Goal: Task Accomplishment & Management: Use online tool/utility

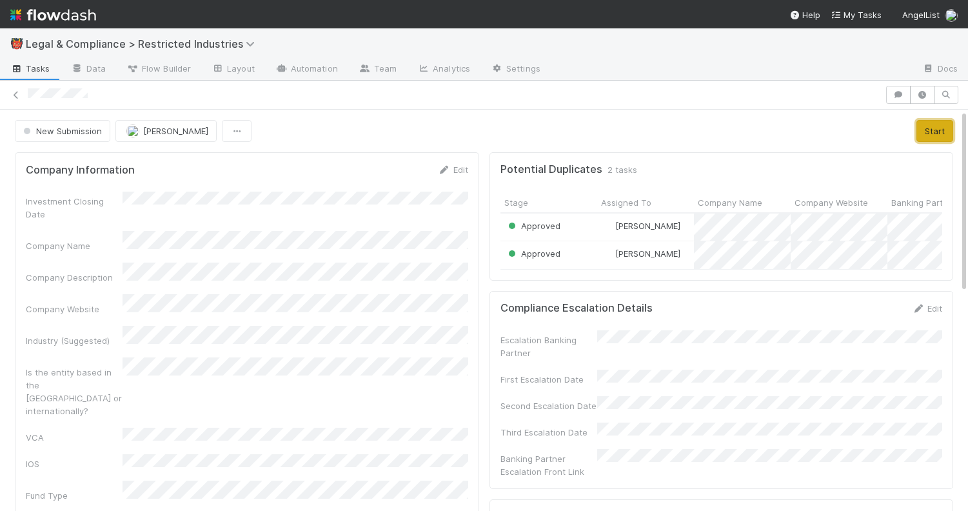
click at [929, 133] on button "Start" at bounding box center [934, 131] width 37 height 22
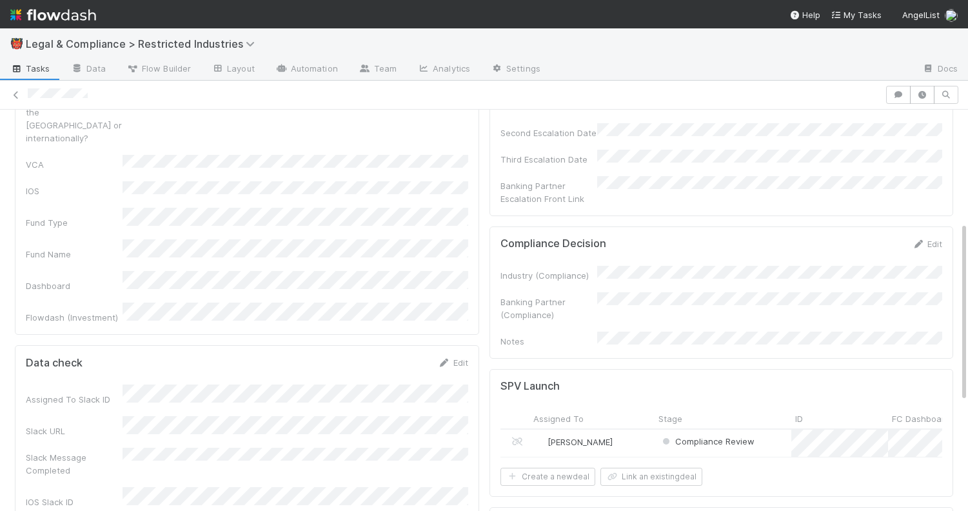
scroll to position [276, 0]
click at [926, 235] on link "Edit" at bounding box center [926, 240] width 30 height 10
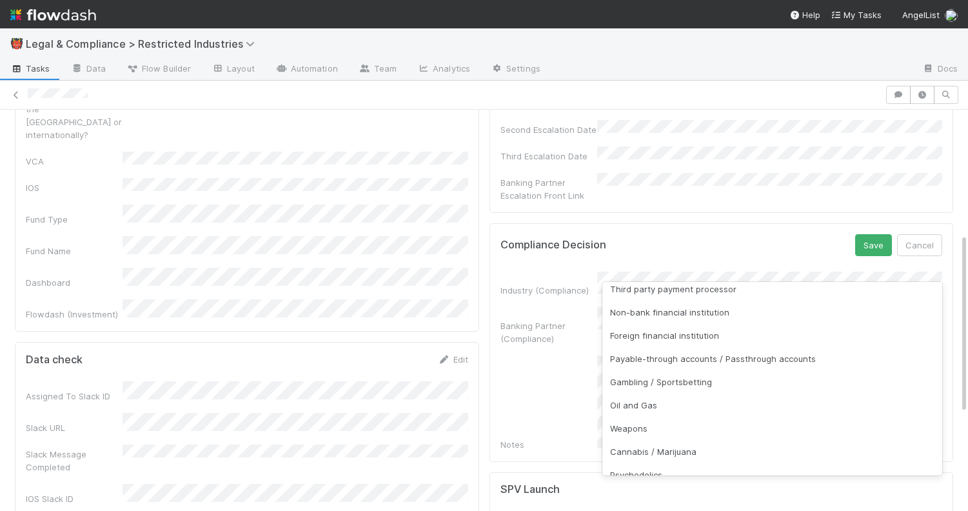
scroll to position [193, 0]
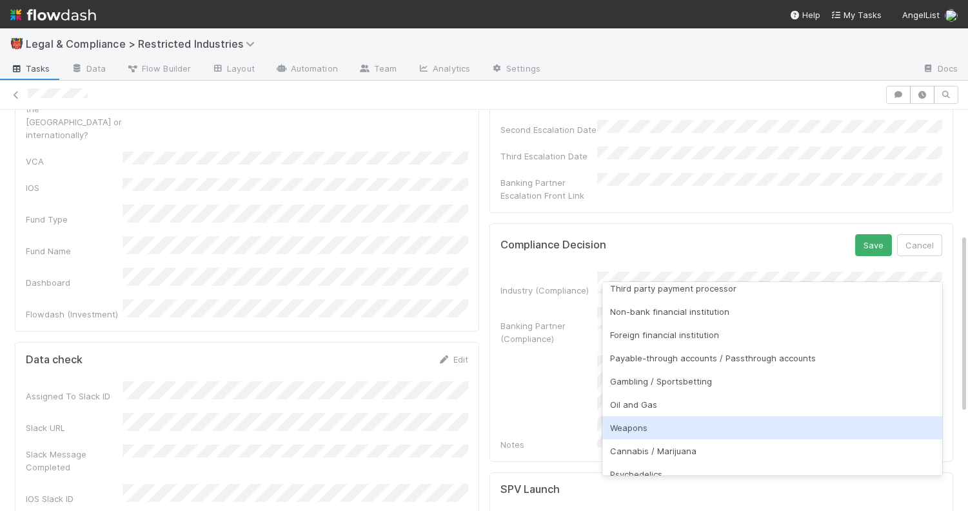
click at [781, 429] on div "Weapons" at bounding box center [772, 427] width 340 height 23
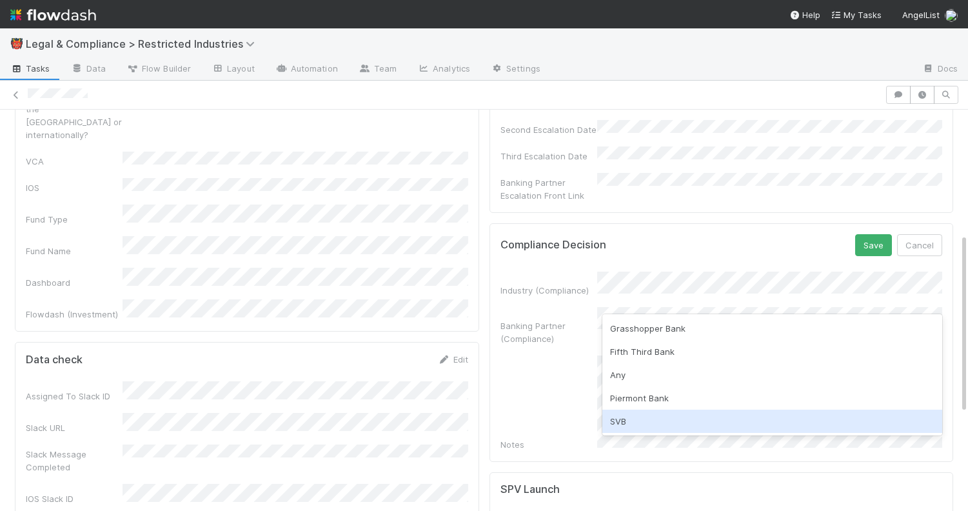
click at [699, 420] on div "SVB" at bounding box center [772, 420] width 340 height 23
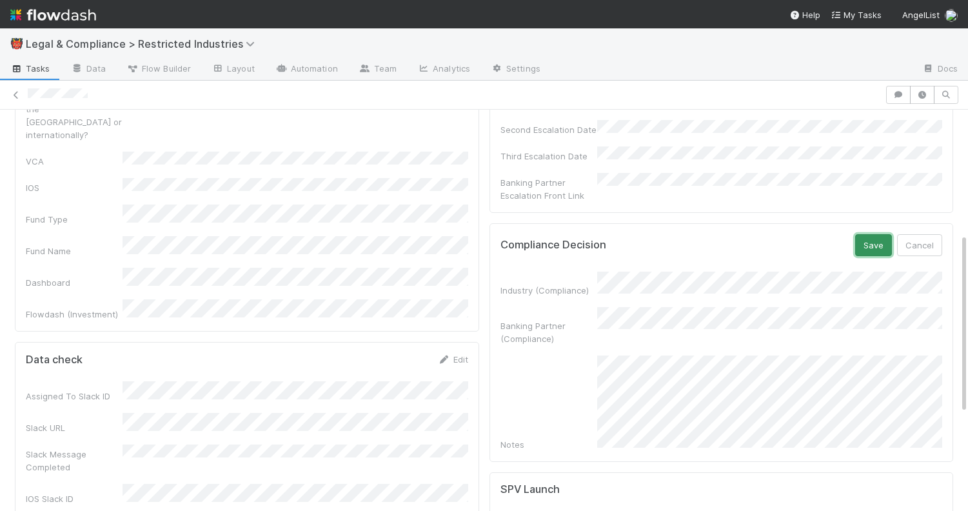
click at [877, 234] on button "Save" at bounding box center [873, 245] width 37 height 22
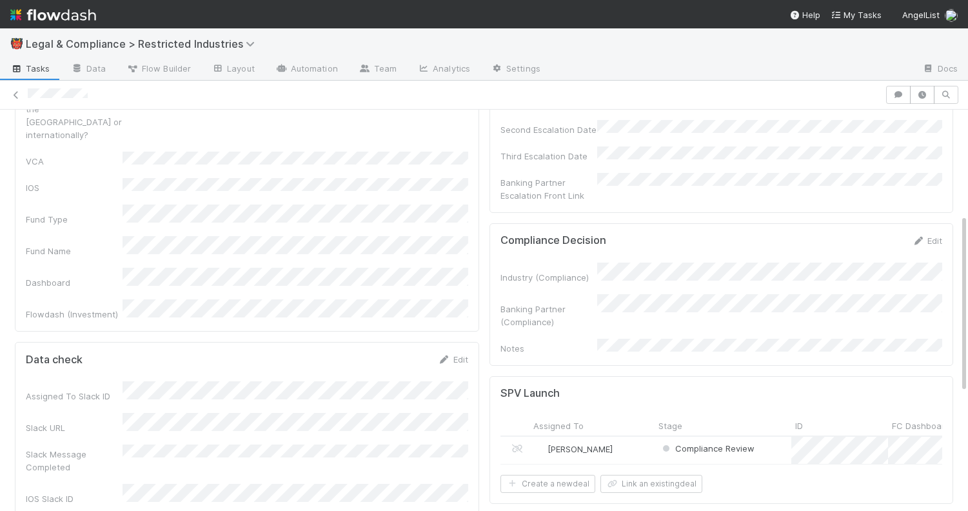
scroll to position [0, 0]
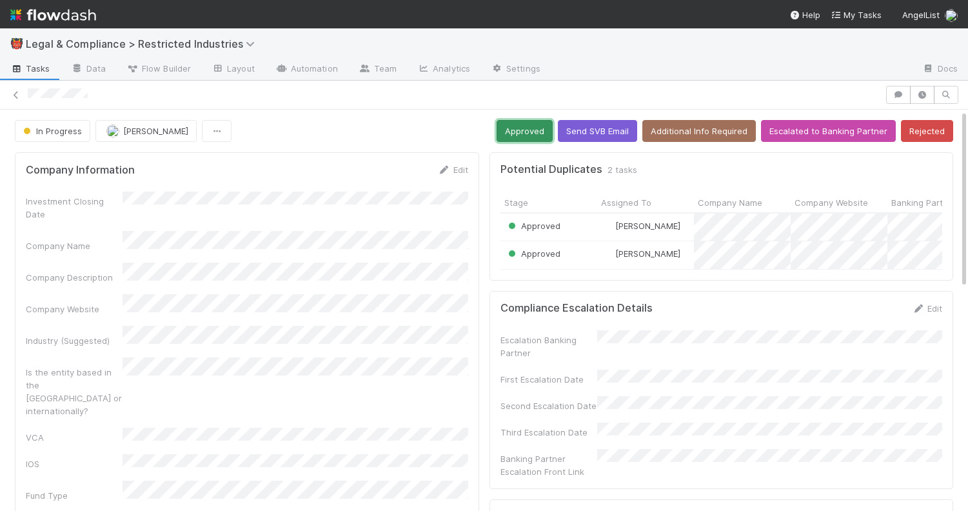
click at [527, 133] on button "Approved" at bounding box center [524, 131] width 56 height 22
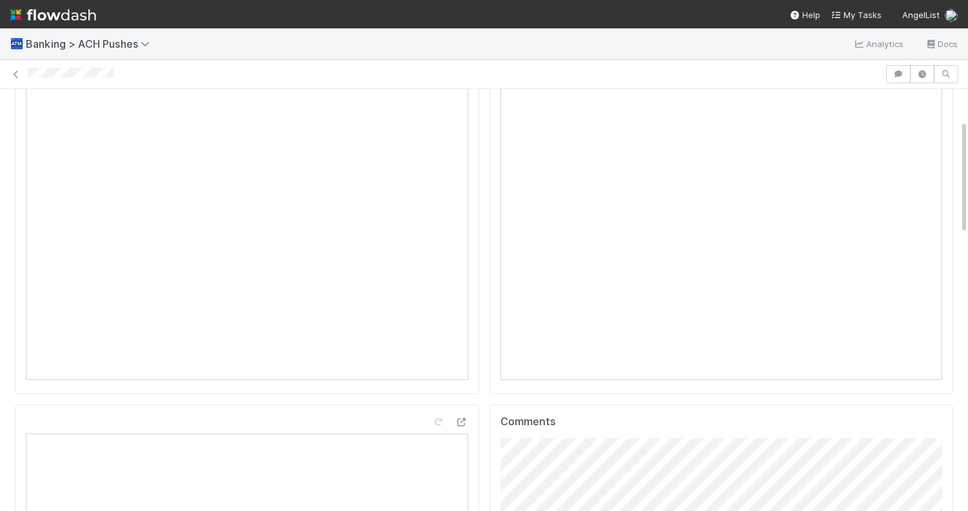
scroll to position [133, 0]
